Goal: Submit feedback/report problem

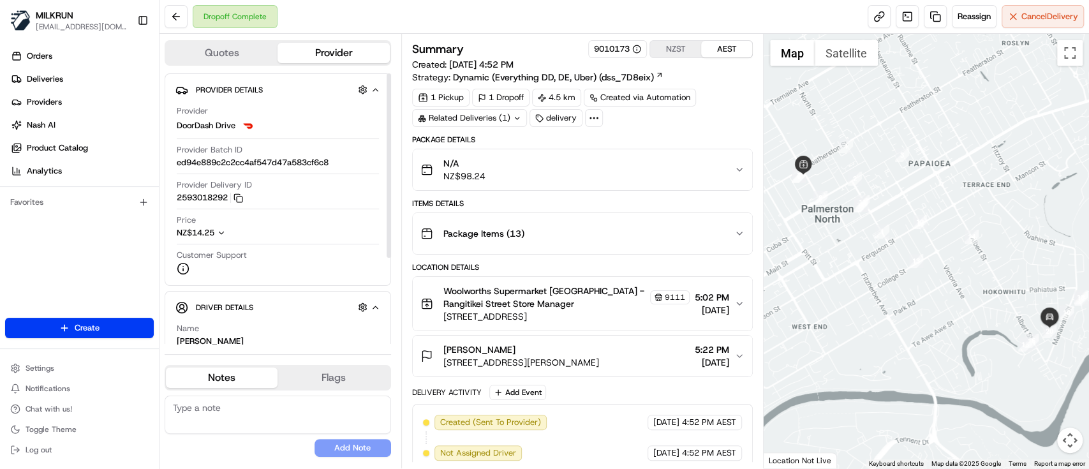
click at [562, 349] on div "terehia jones" at bounding box center [521, 349] width 156 height 13
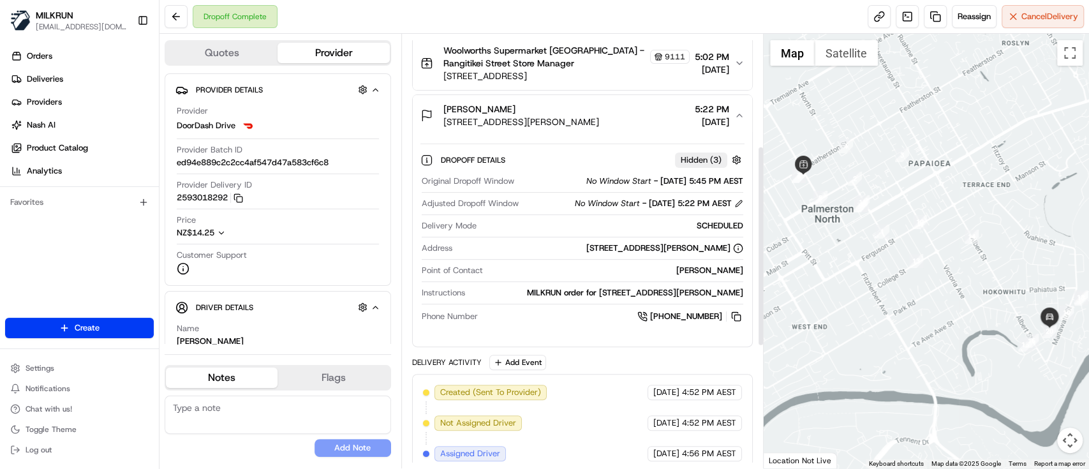
scroll to position [241, 0]
click at [182, 23] on button at bounding box center [176, 16] width 23 height 23
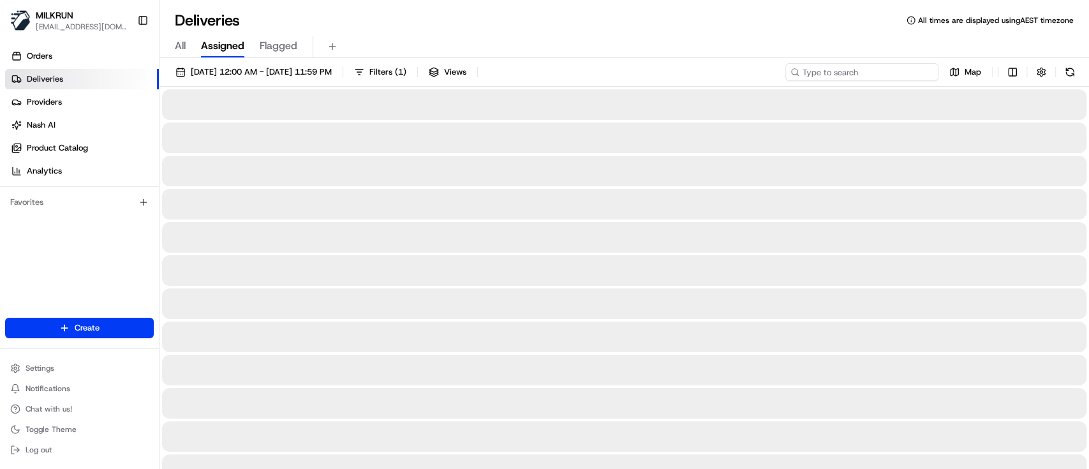
click at [897, 69] on input at bounding box center [861, 72] width 153 height 18
paste input "0dba4c77-d8d9-41a1-82df-34a1146cf093"
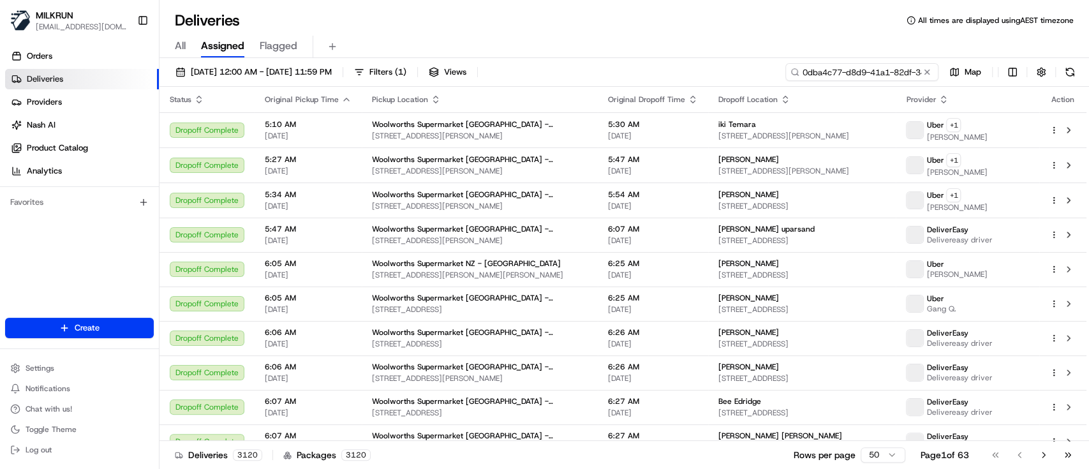
scroll to position [0, 58]
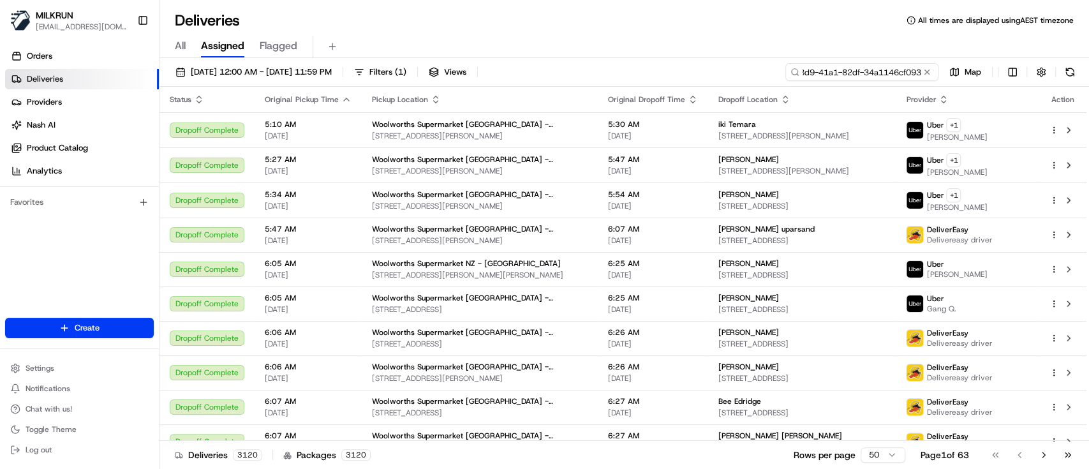
type input "0dba4c77-d8d9-41a1-82df-34a1146cf093"
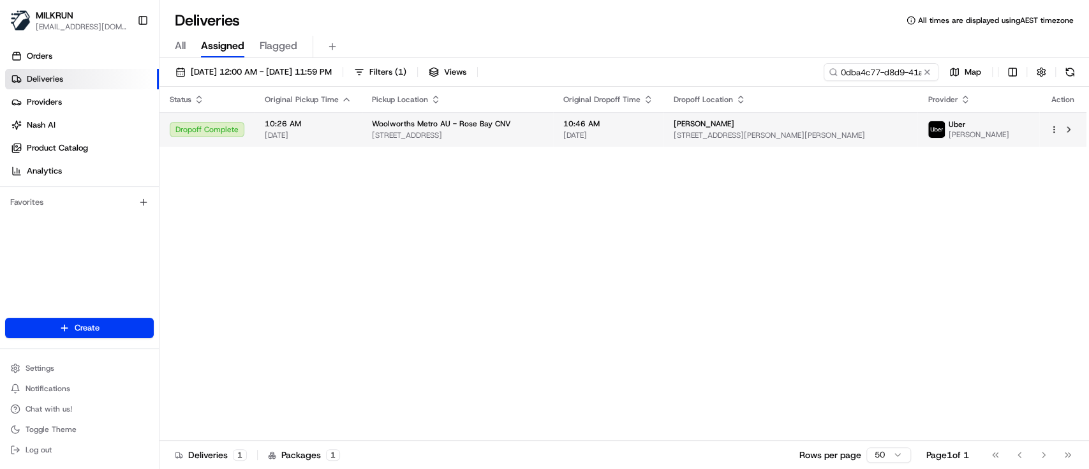
click at [462, 121] on span "Woolworths Metro AU - Rose Bay CNV" at bounding box center [441, 124] width 139 height 10
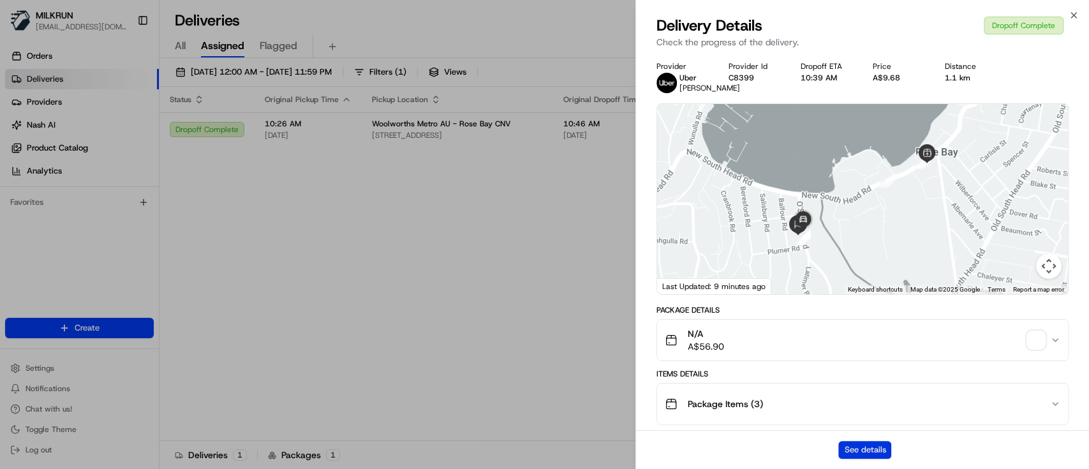
click at [860, 444] on button "See details" at bounding box center [864, 450] width 53 height 18
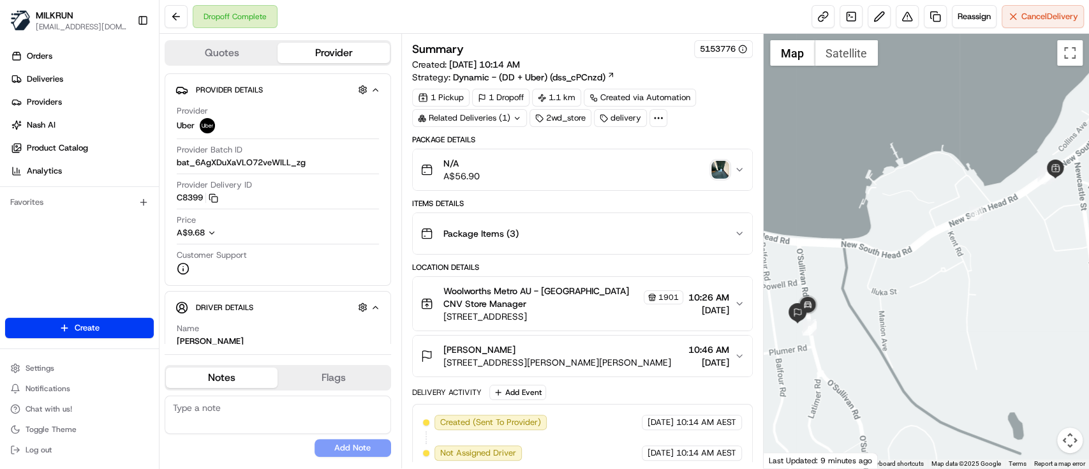
click at [716, 163] on img "button" at bounding box center [720, 170] width 18 height 18
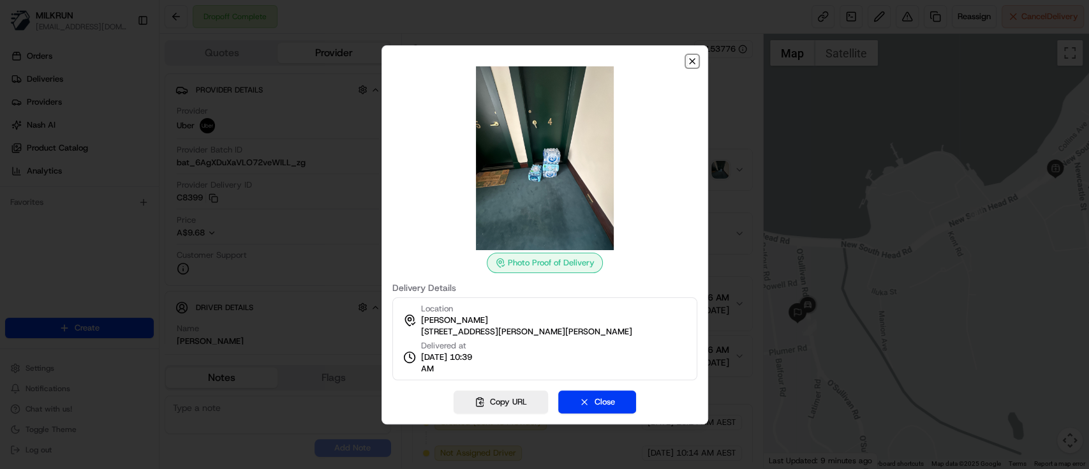
click at [695, 59] on icon "button" at bounding box center [692, 61] width 10 height 10
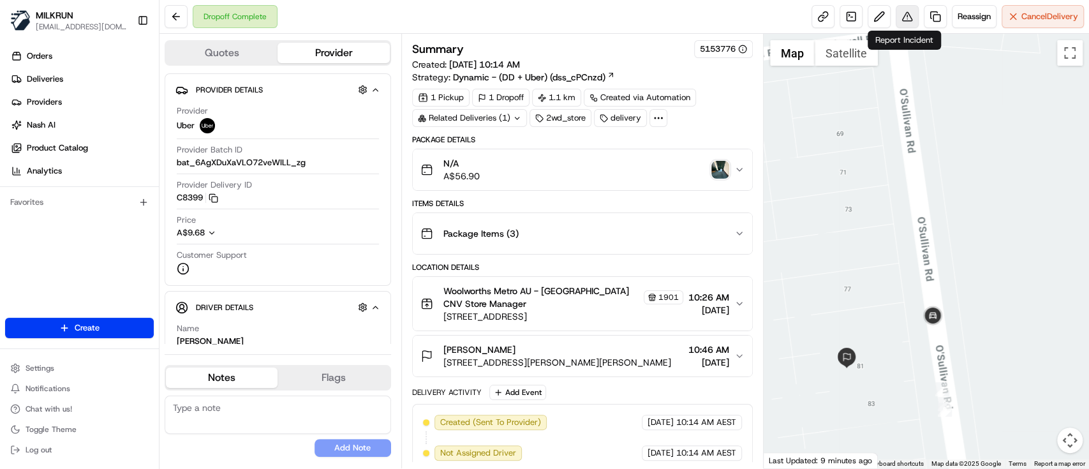
click at [897, 22] on button at bounding box center [906, 16] width 23 height 23
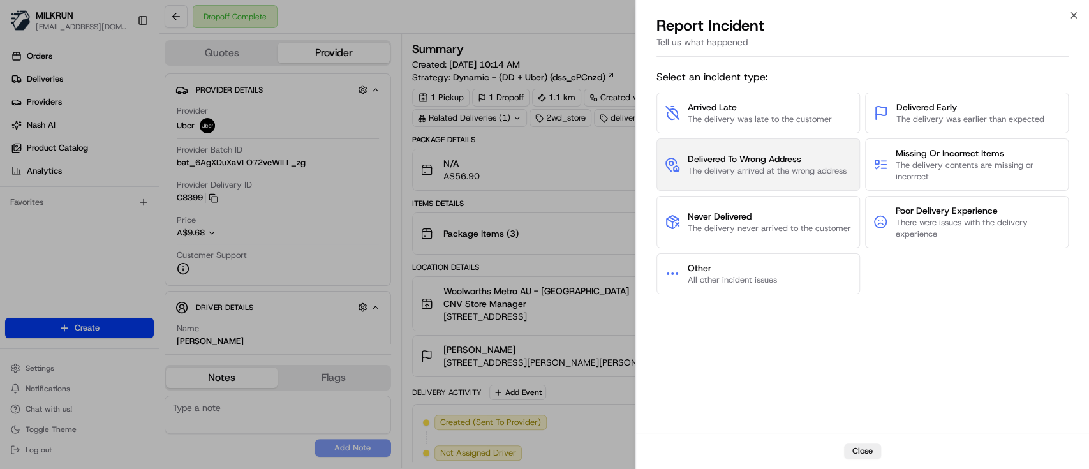
click at [758, 170] on span "The delivery arrived at the wrong address" at bounding box center [767, 170] width 159 height 11
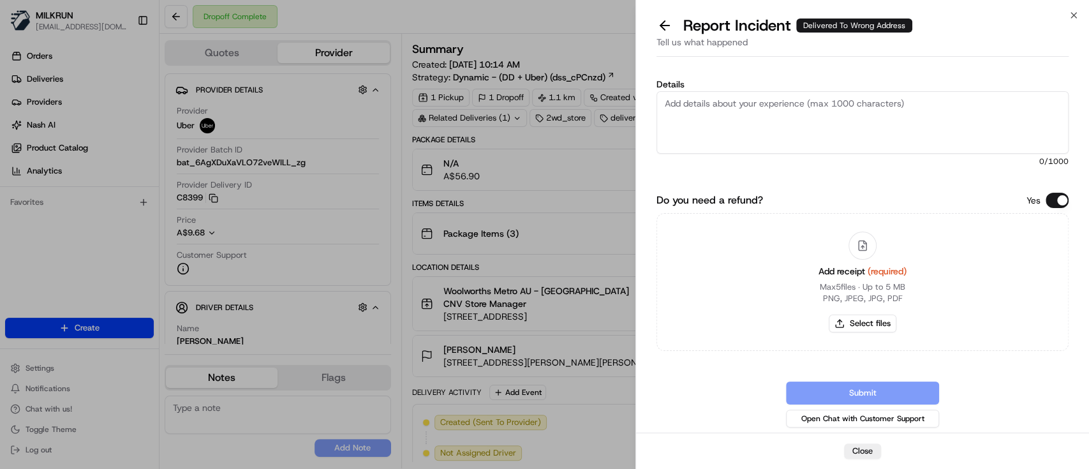
click at [806, 105] on textarea "Details" at bounding box center [862, 122] width 412 height 63
type textarea "Delivered to wrong building"
click at [880, 321] on button "Select files" at bounding box center [862, 323] width 68 height 18
type input "C:\fakepath\[PERSON_NAME]png"
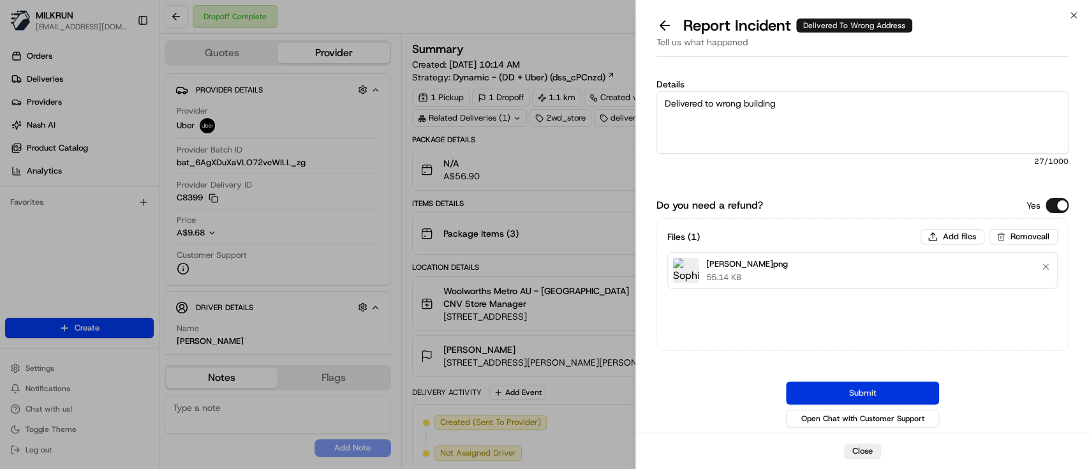
click at [908, 386] on button "Submit" at bounding box center [862, 392] width 153 height 23
